Goal: Obtain resource: Download file/media

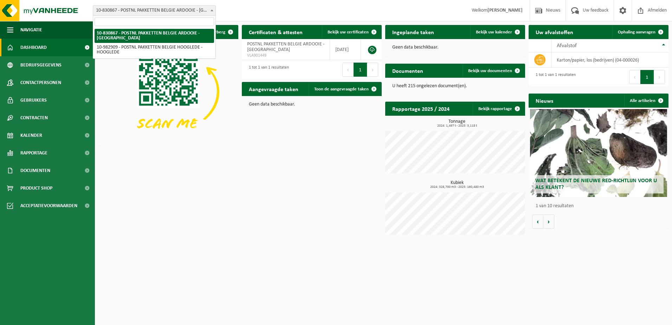
click at [184, 10] on span "10-830867 - POSTNL PAKKETTEN BELGIE ARDOOIE - [GEOGRAPHIC_DATA]" at bounding box center [154, 11] width 122 height 10
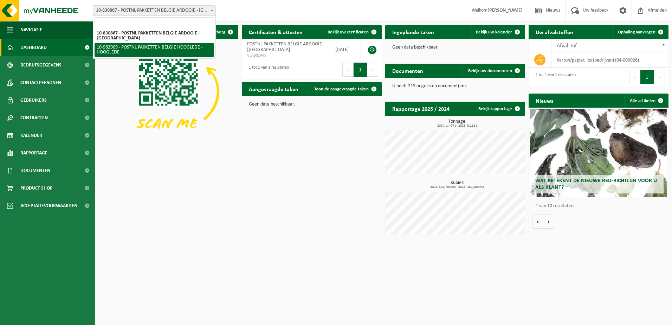
select select "162888"
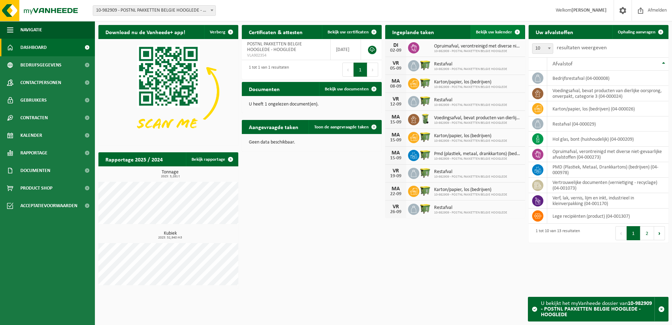
click at [500, 32] on span "Bekijk uw kalender" at bounding box center [494, 32] width 36 height 5
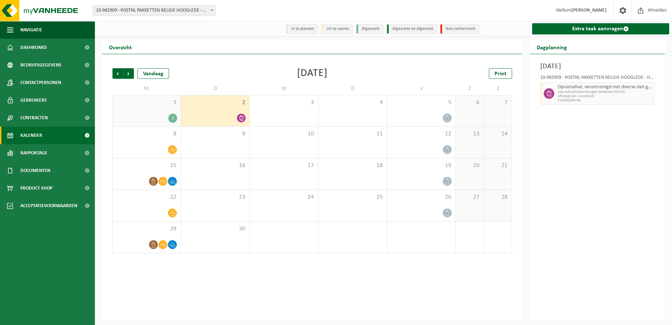
click at [166, 118] on div "2" at bounding box center [146, 117] width 61 height 9
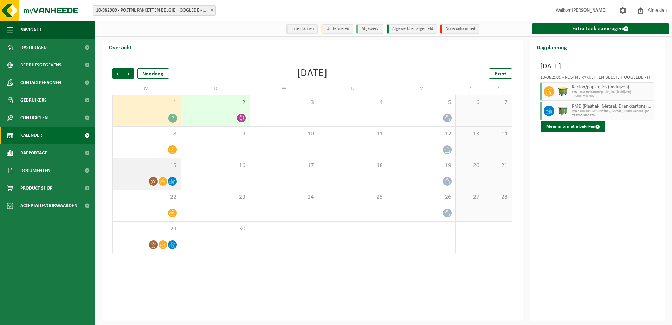
click at [157, 176] on div "15" at bounding box center [147, 173] width 68 height 31
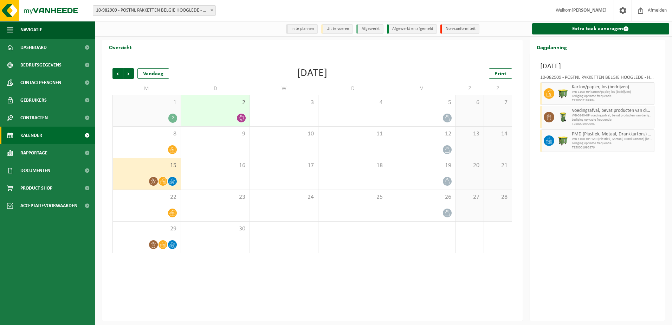
click at [160, 115] on div "2" at bounding box center [146, 117] width 61 height 9
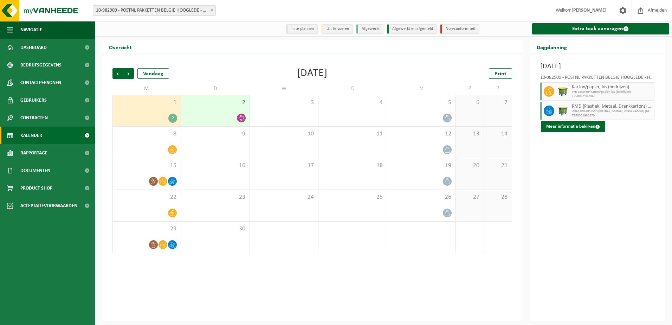
click at [117, 68] on div "Vorige Volgende Vandaag September 2025 Print M D W D V Z Z 1 2 2 3 4 5 6 7 8 9 …" at bounding box center [312, 160] width 406 height 199
click at [116, 71] on span "Vorige" at bounding box center [117, 73] width 11 height 11
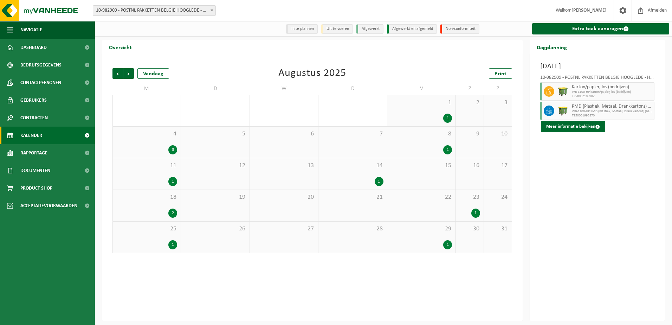
click at [166, 237] on div "25 1" at bounding box center [147, 236] width 68 height 31
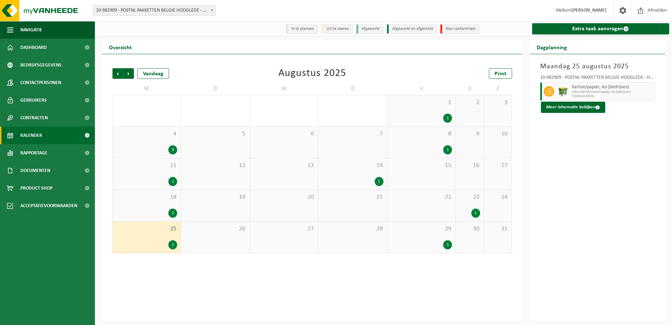
click at [432, 229] on span "29" at bounding box center [421, 229] width 61 height 8
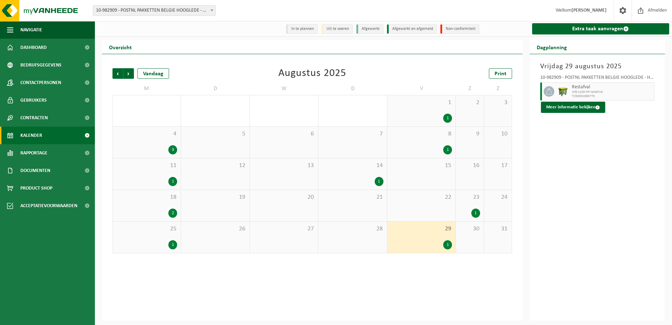
click at [167, 201] on span "18" at bounding box center [146, 197] width 61 height 8
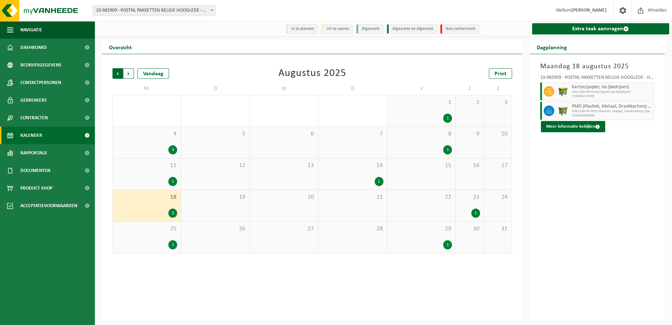
click at [131, 71] on span "Volgende" at bounding box center [128, 73] width 11 height 11
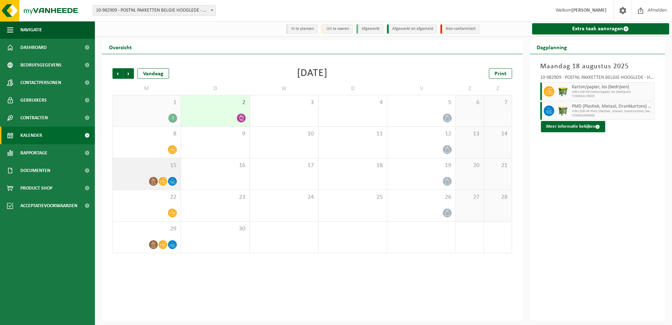
click at [143, 184] on div at bounding box center [146, 180] width 61 height 9
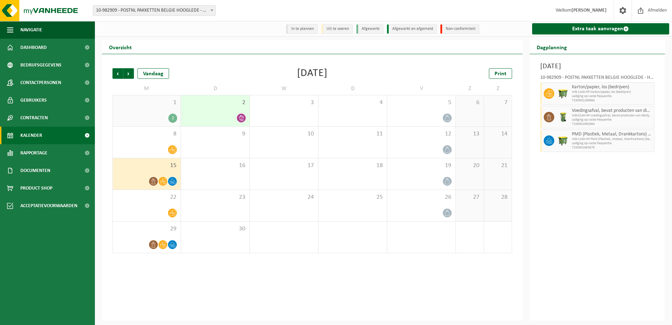
click at [239, 120] on icon at bounding box center [241, 118] width 6 height 6
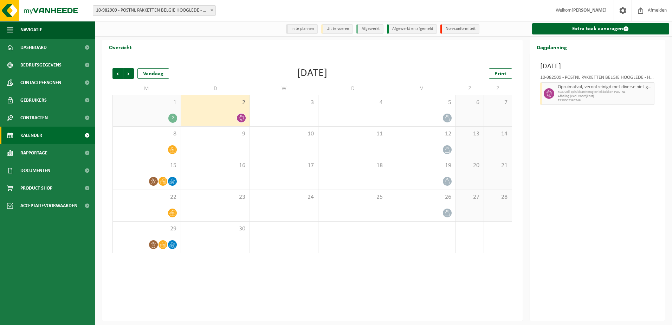
click at [590, 96] on span "Afhaling (excl. voorrijkost)" at bounding box center [604, 96] width 95 height 4
click at [550, 97] on icon at bounding box center [549, 93] width 6 height 6
drag, startPoint x: 550, startPoint y: 97, endPoint x: 575, endPoint y: 139, distance: 49.6
click at [575, 139] on div "Dinsdag 2 september 2025 10-982909 - POSTNL PAKKETTEN BELGIE HOOGLEDE - HOOGLED…" at bounding box center [597, 187] width 136 height 266
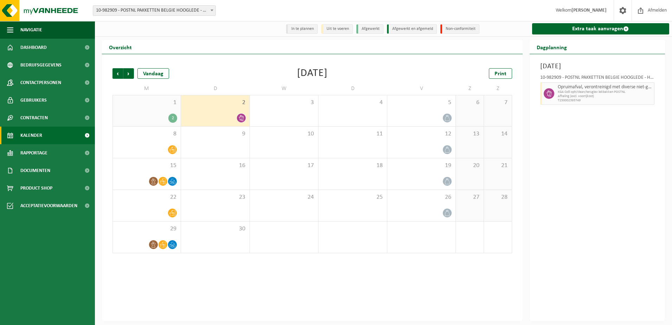
drag, startPoint x: 565, startPoint y: 98, endPoint x: 514, endPoint y: 155, distance: 76.1
click at [514, 155] on div "Vorige Volgende Vandaag September 2025 Print M D W D V Z Z 1 2 2 3 4 5 6 7 8 9 …" at bounding box center [312, 160] width 406 height 199
click at [62, 14] on img at bounding box center [42, 10] width 84 height 21
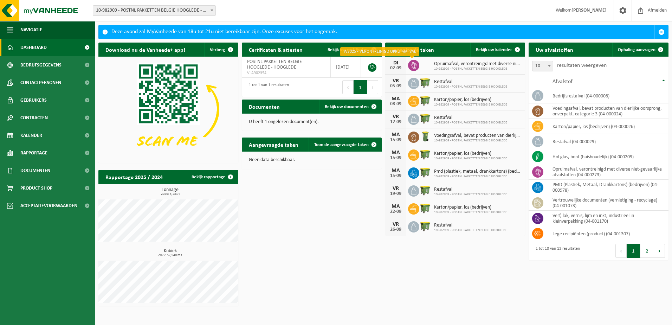
click at [414, 66] on icon at bounding box center [414, 65] width 6 height 7
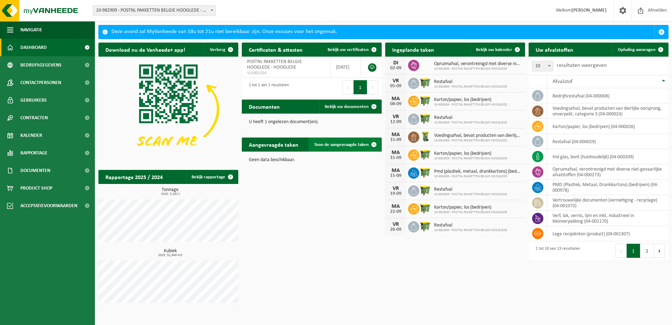
click at [354, 140] on link "Toon de aangevraagde taken" at bounding box center [344, 144] width 72 height 14
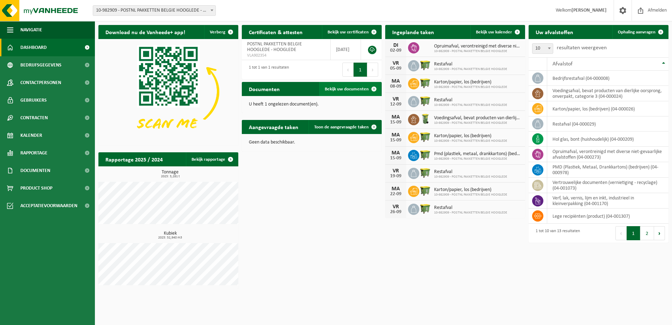
click at [353, 90] on span "Bekijk uw documenten" at bounding box center [347, 89] width 44 height 5
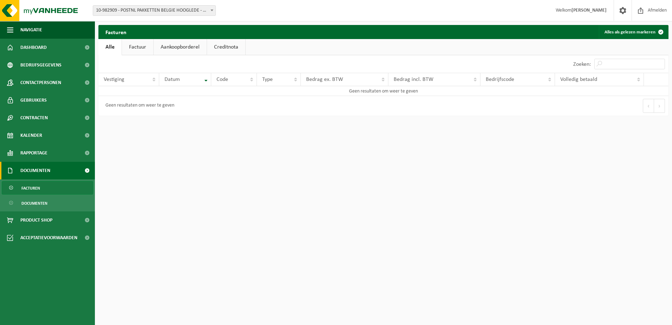
click at [129, 44] on link "Factuur" at bounding box center [137, 47] width 31 height 16
click at [167, 45] on link "Aankoopborderel" at bounding box center [180, 47] width 53 height 16
click at [217, 44] on link "Creditnota" at bounding box center [229, 47] width 38 height 16
click at [115, 48] on link "Alle" at bounding box center [109, 47] width 23 height 16
click at [51, 190] on link "Facturen" at bounding box center [47, 187] width 91 height 13
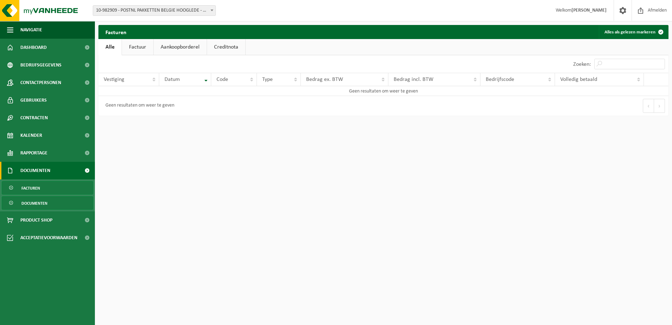
click at [50, 207] on link "Documenten" at bounding box center [47, 202] width 91 height 13
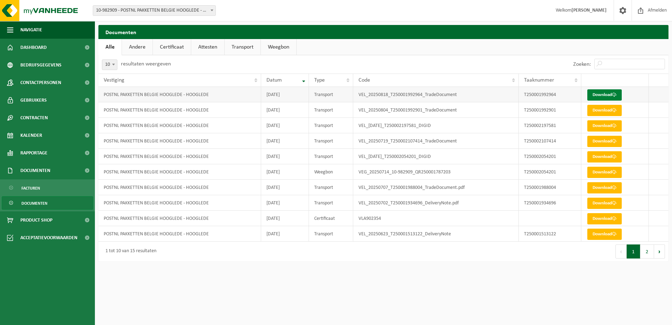
click at [604, 94] on link "Download" at bounding box center [604, 94] width 34 height 11
click at [58, 10] on img at bounding box center [42, 10] width 84 height 21
